Goal: Transaction & Acquisition: Download file/media

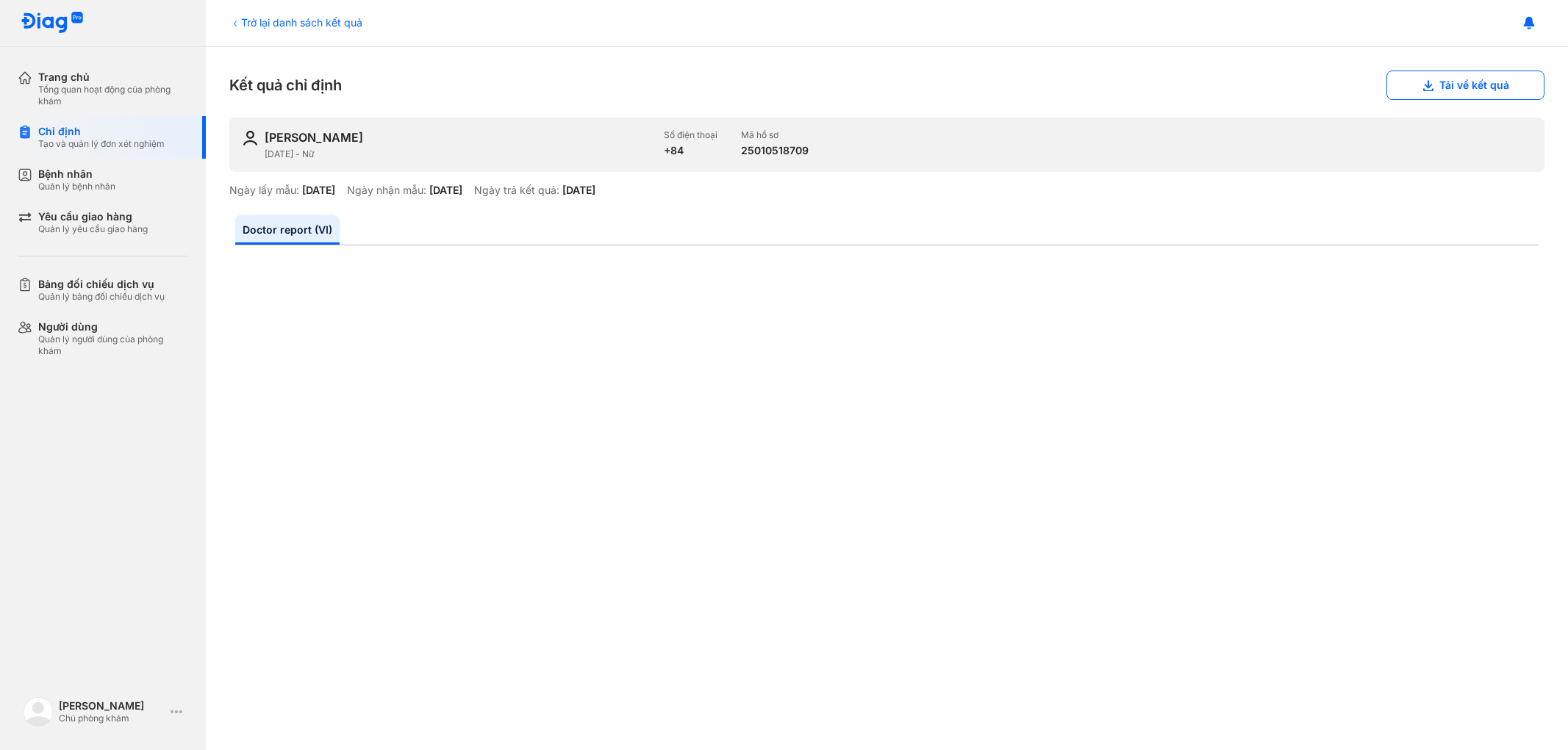
click at [256, 18] on div "Trở lại danh sách kết quả" at bounding box center [296, 22] width 133 height 15
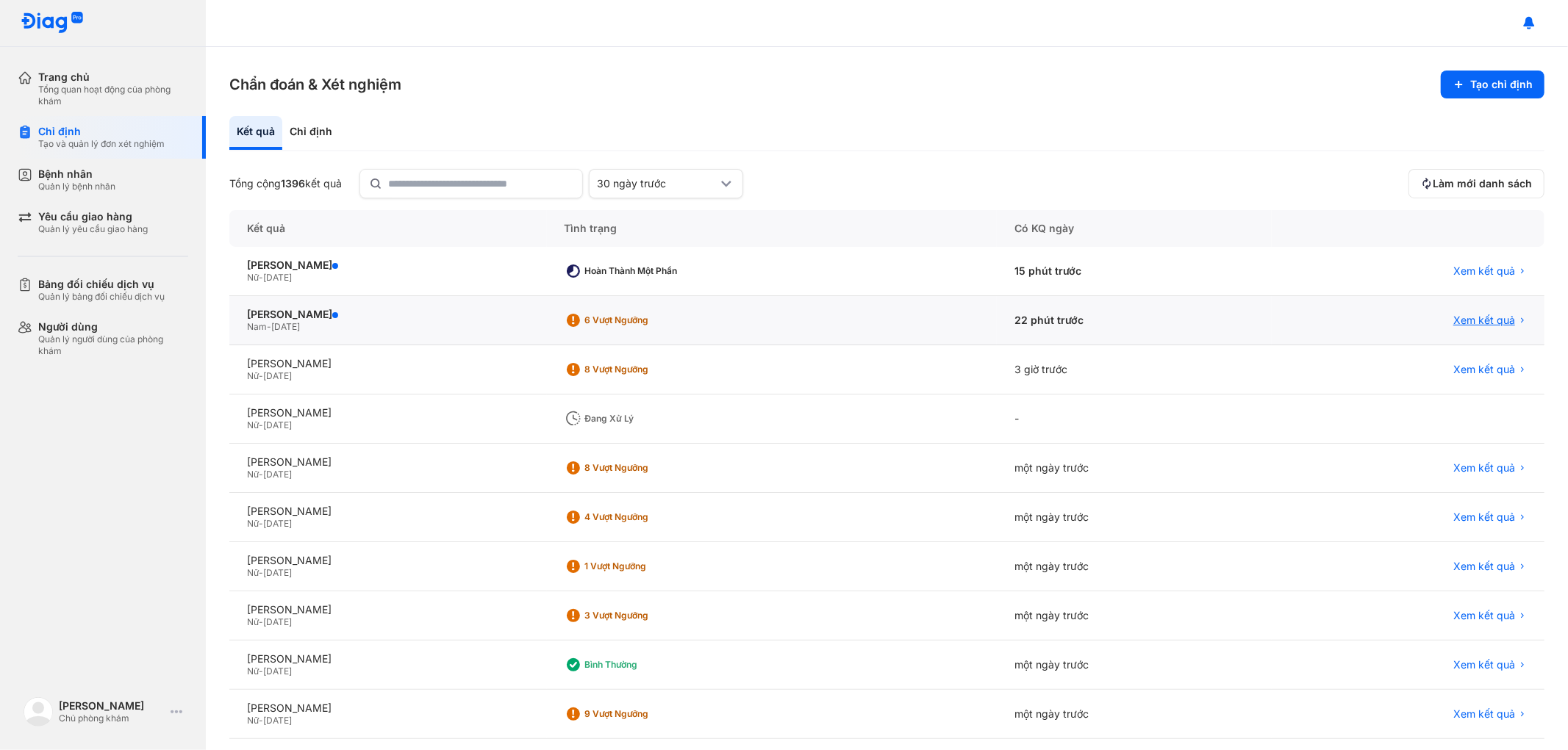
click at [1460, 321] on span "Xem kết quả" at bounding box center [1484, 320] width 61 height 13
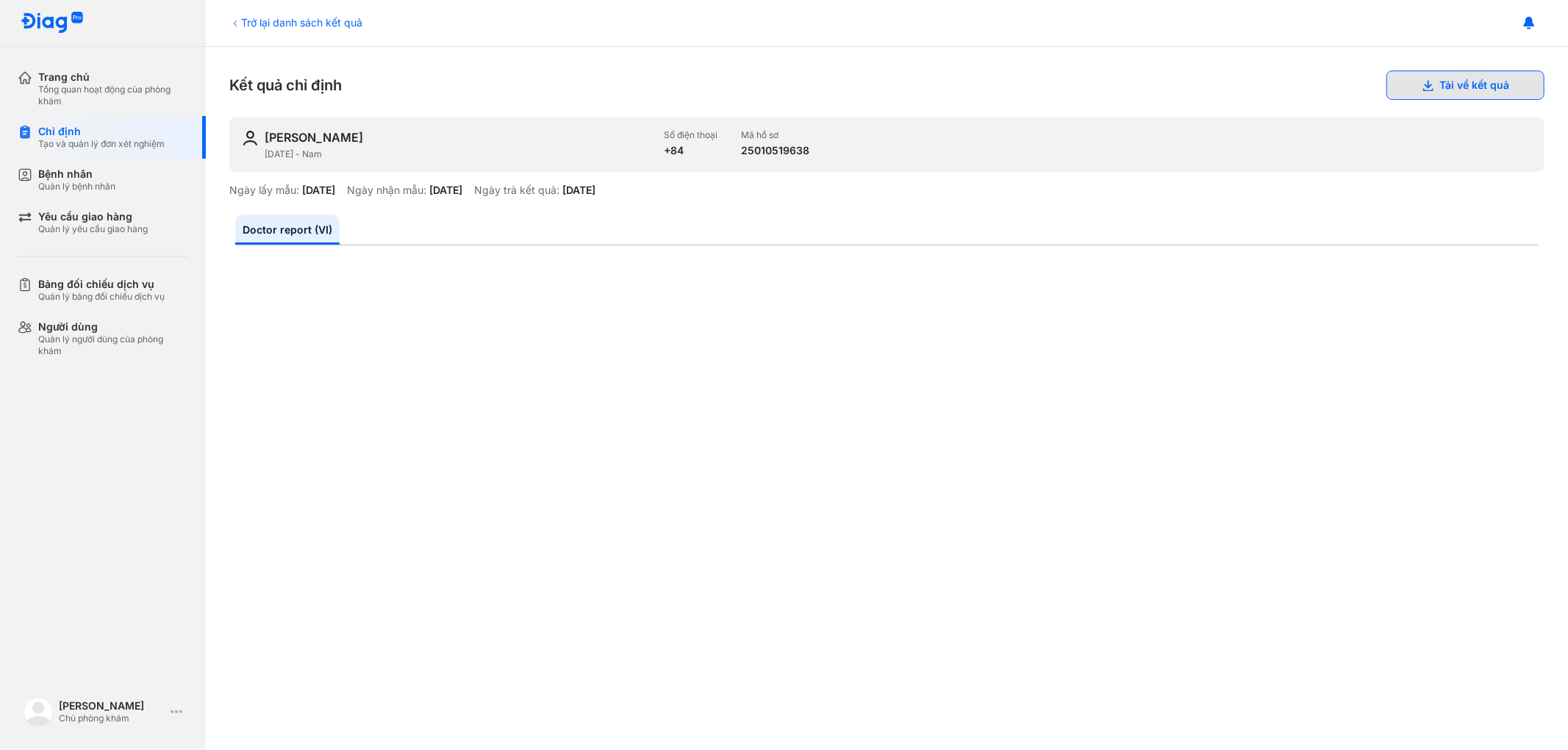
click at [1475, 88] on button "Tải về kết quả" at bounding box center [1465, 85] width 158 height 29
click at [242, 22] on div "Trở lại danh sách kết quả" at bounding box center [296, 22] width 133 height 15
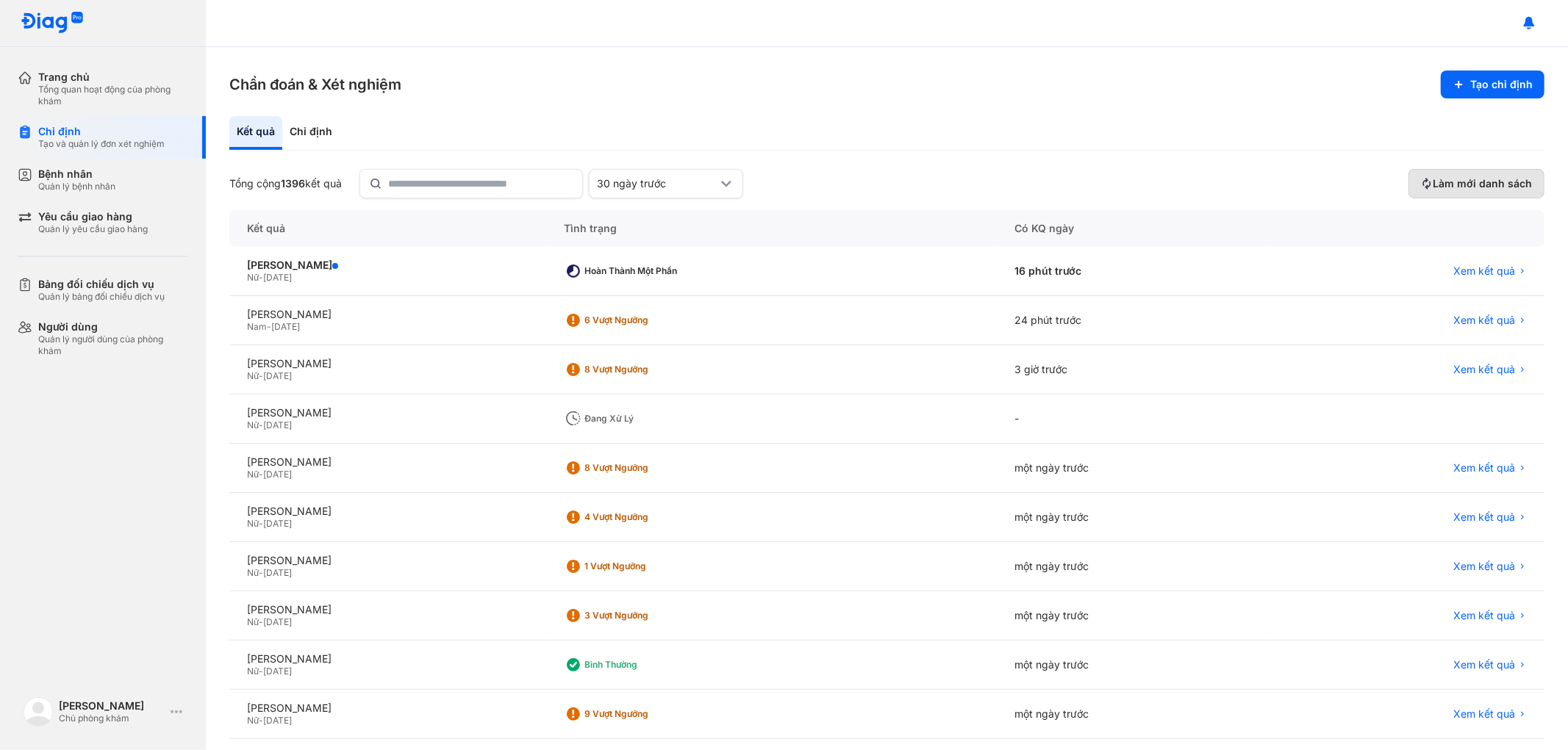
click at [1471, 182] on span "Làm mới danh sách" at bounding box center [1482, 184] width 99 height 13
click at [1471, 370] on span "Xem kết quả" at bounding box center [1484, 370] width 61 height 13
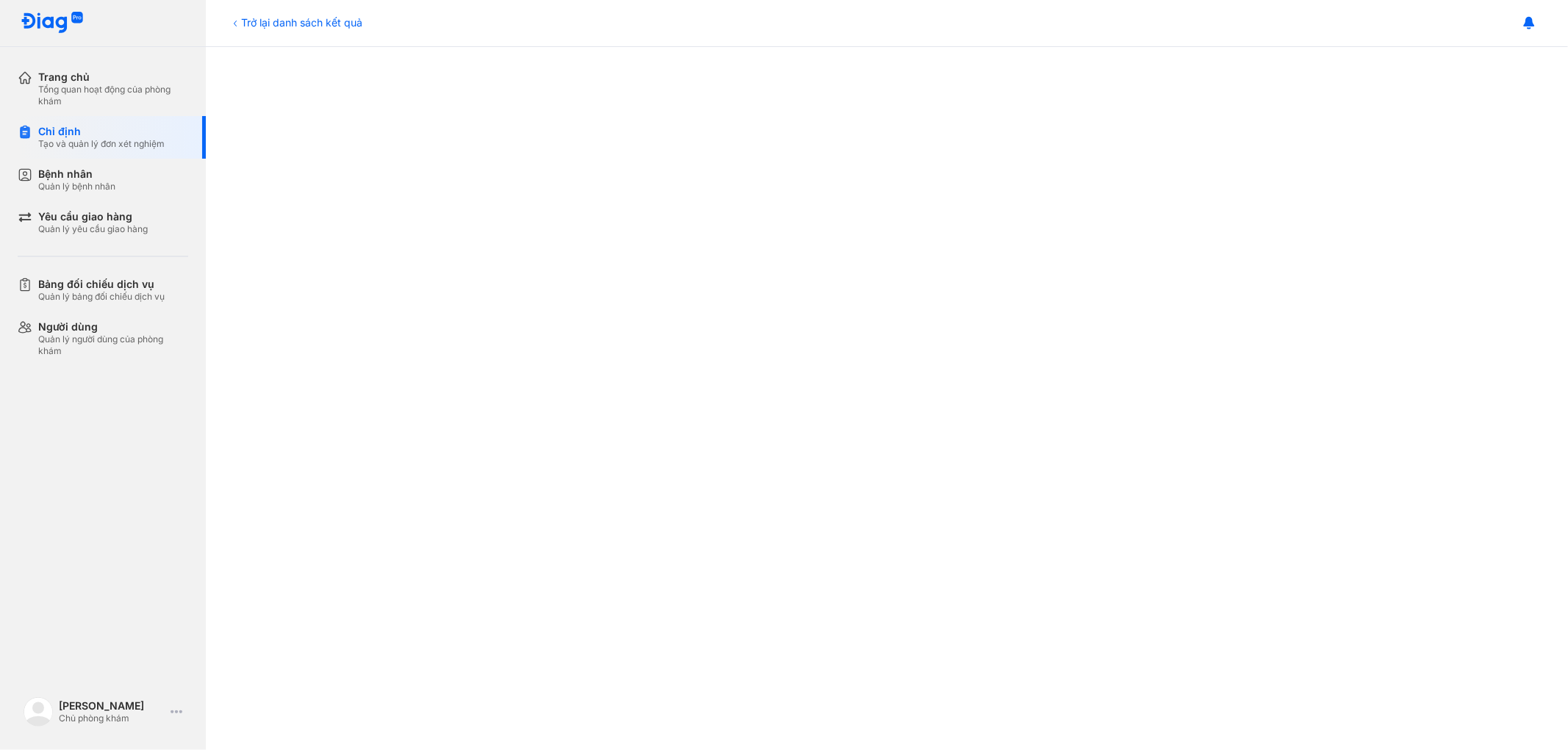
scroll to position [163, 0]
click at [277, 23] on div "Trở lại danh sách kết quả" at bounding box center [296, 22] width 133 height 15
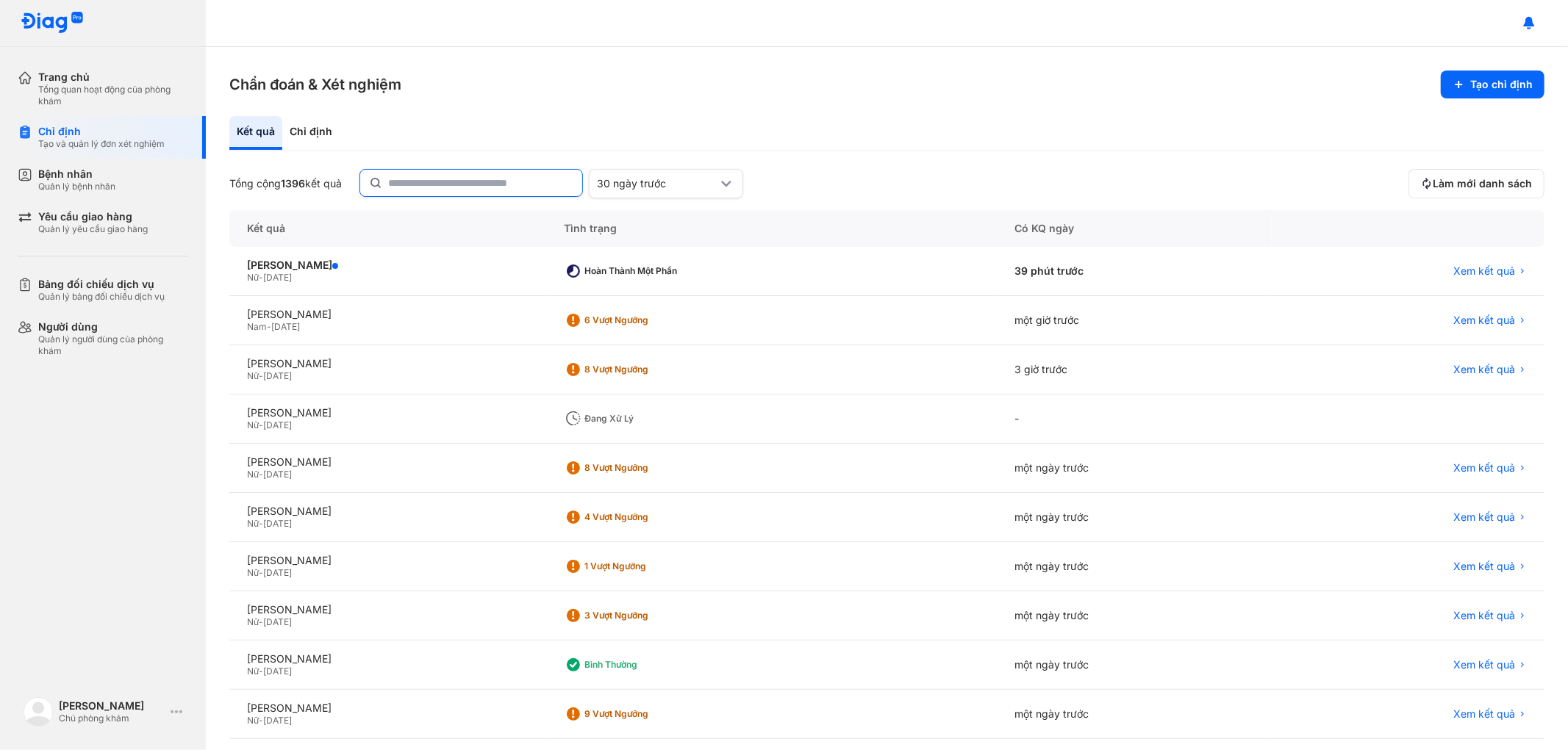
click at [452, 185] on input "text" at bounding box center [480, 182] width 185 height 26
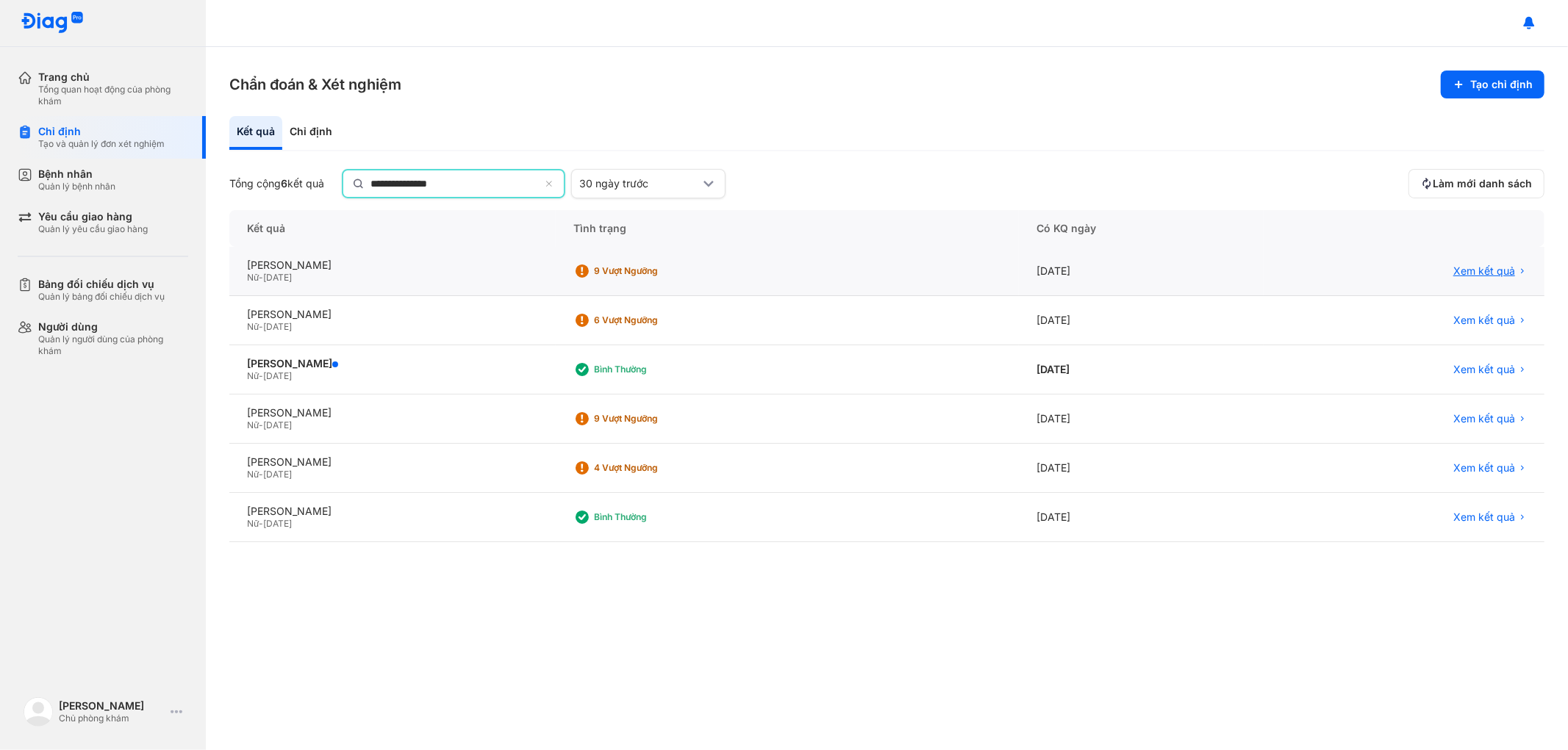
type input "**********"
click at [1479, 272] on span "Xem kết quả" at bounding box center [1484, 272] width 61 height 13
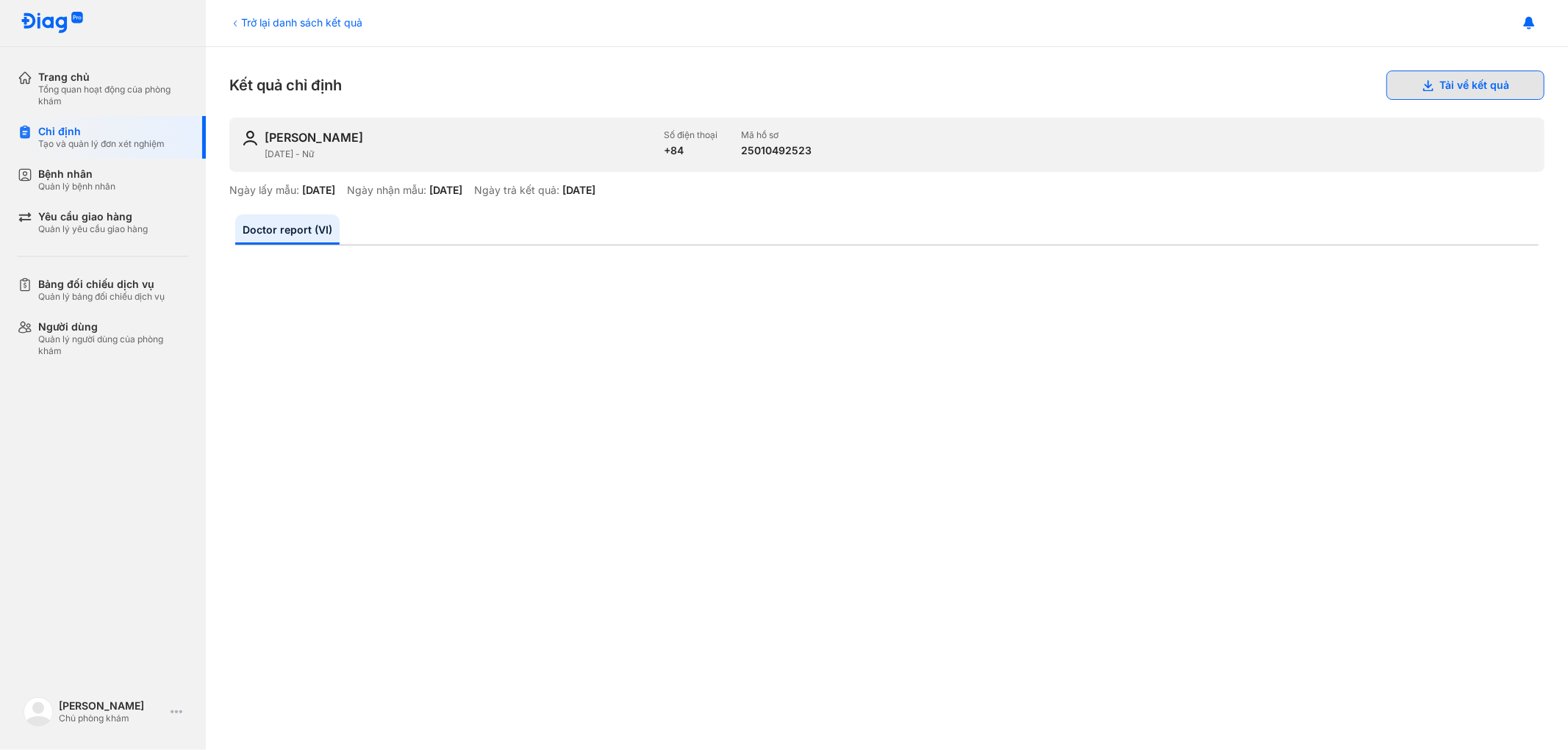
click at [1439, 77] on button "Tải về kết quả" at bounding box center [1465, 85] width 158 height 29
